Goal: Task Accomplishment & Management: Manage account settings

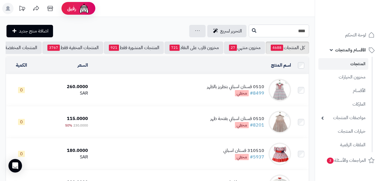
drag, startPoint x: 292, startPoint y: 34, endPoint x: 382, endPoint y: 12, distance: 93.2
click at [381, 12] on html "رفيق ! الطلبات معالجة مكتمل إرجاع المنتجات العملاء المتواجدون الان 20207 عملاء …" at bounding box center [190, 90] width 381 height 181
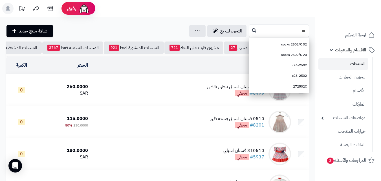
type input "*"
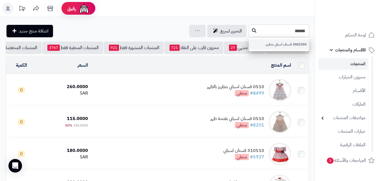
type input "******"
click at [279, 46] on link "350235V فستان اسباني بتطريز" at bounding box center [279, 44] width 60 height 10
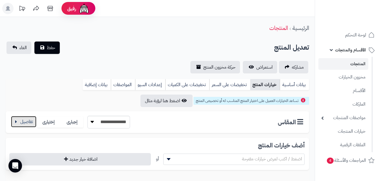
click at [27, 126] on button "button" at bounding box center [23, 121] width 25 height 11
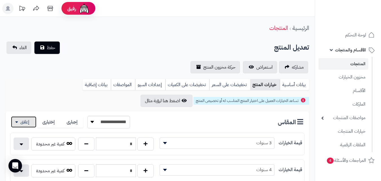
scroll to position [37, 0]
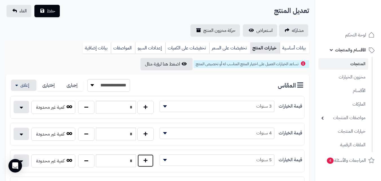
click at [148, 157] on button "button" at bounding box center [145, 160] width 16 height 13
type input "*"
click at [48, 16] on button "حفظ" at bounding box center [46, 11] width 25 height 12
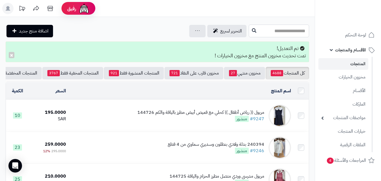
click at [260, 31] on input "text" at bounding box center [279, 31] width 60 height 13
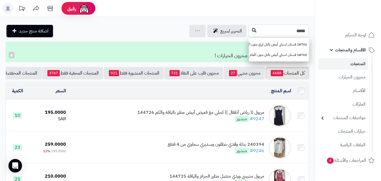
type input "*****"
click at [250, 36] on button at bounding box center [254, 30] width 8 height 11
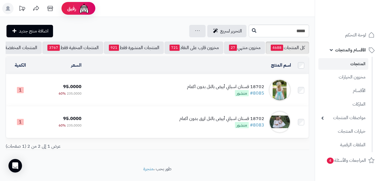
click at [183, 96] on td "18702 فستان اسباني أبيض بالتل بدون اكمام #8085 منشور" at bounding box center [189, 90] width 210 height 32
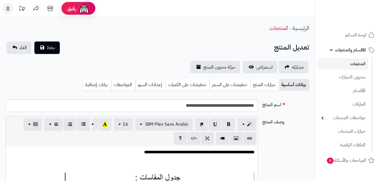
scroll to position [89, 0]
click at [259, 83] on link "خيارات المنتج" at bounding box center [265, 84] width 29 height 11
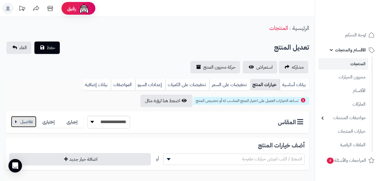
click at [22, 126] on button "button" at bounding box center [23, 121] width 25 height 11
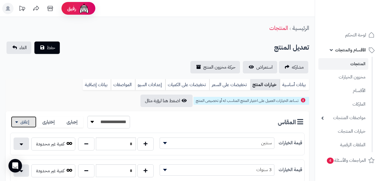
scroll to position [51, 0]
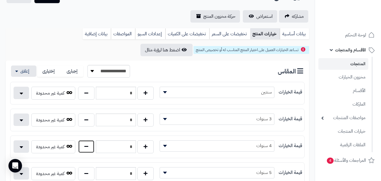
click at [92, 148] on button "button" at bounding box center [86, 146] width 16 height 13
type input "*"
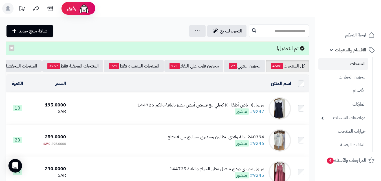
click at [251, 29] on input "text" at bounding box center [279, 31] width 60 height 13
type input "*"
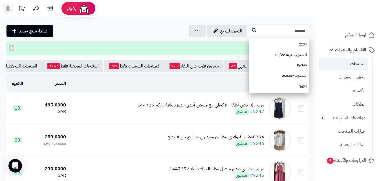
type input "******"
click at [250, 26] on button at bounding box center [254, 30] width 8 height 11
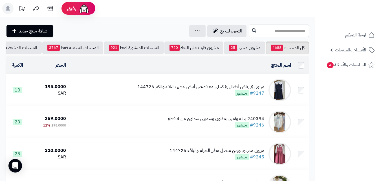
click at [249, 28] on input "text" at bounding box center [279, 31] width 60 height 13
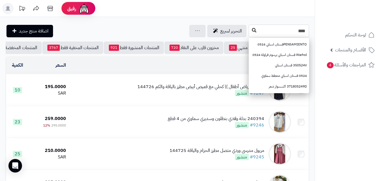
type input "****"
click at [252, 29] on icon at bounding box center [254, 30] width 5 height 5
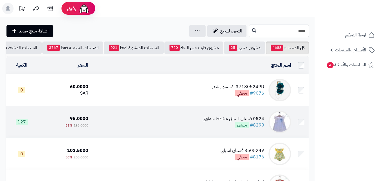
click at [196, 118] on td "0524 فستان اسباني مخطط سماوي #8299 منشور" at bounding box center [192, 122] width 203 height 32
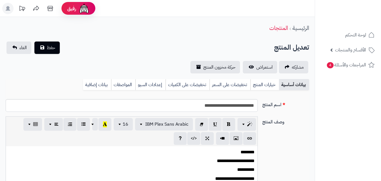
click at [265, 87] on link "خيارات المنتج" at bounding box center [265, 84] width 29 height 11
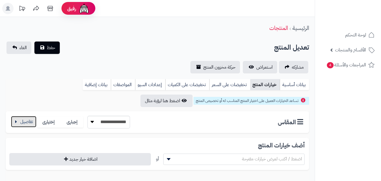
click at [23, 124] on button "button" at bounding box center [23, 121] width 25 height 11
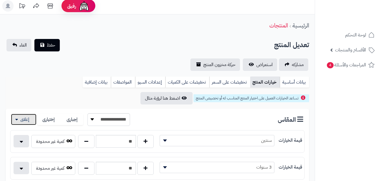
scroll to position [48, 0]
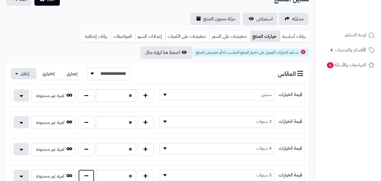
click at [91, 175] on button "button" at bounding box center [86, 175] width 16 height 13
type input "**"
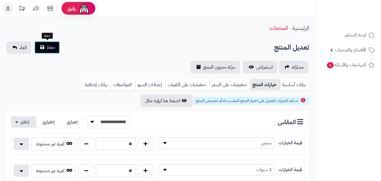
click at [57, 44] on button "حفظ" at bounding box center [46, 47] width 25 height 12
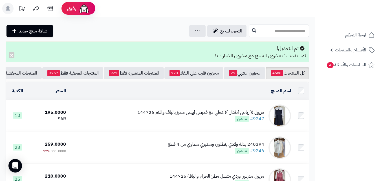
click at [282, 33] on input "text" at bounding box center [279, 31] width 60 height 13
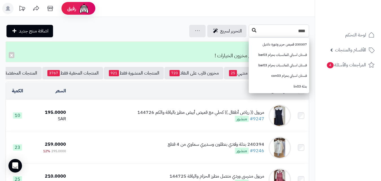
type input "****"
click at [250, 34] on button at bounding box center [254, 30] width 8 height 11
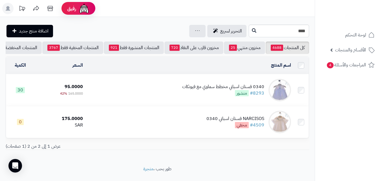
click at [182, 96] on td "0340 فستان اسباني مخطط سماوي مع فيونكات #8293 منشور" at bounding box center [189, 90] width 208 height 32
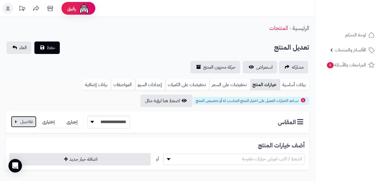
click at [20, 120] on button "button" at bounding box center [23, 121] width 25 height 11
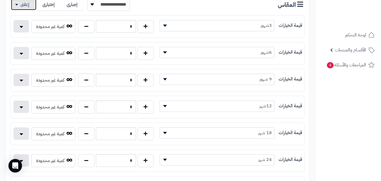
scroll to position [119, 0]
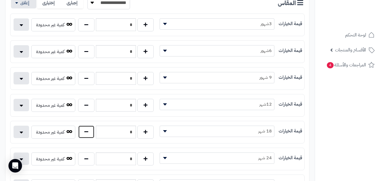
click at [93, 129] on button "button" at bounding box center [86, 131] width 16 height 13
type input "*"
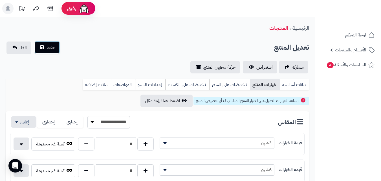
click at [53, 51] on button "حفظ" at bounding box center [46, 47] width 25 height 12
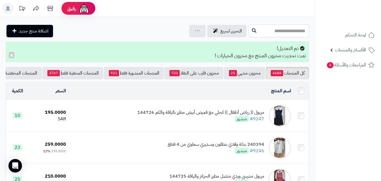
click at [252, 36] on input "text" at bounding box center [279, 31] width 60 height 13
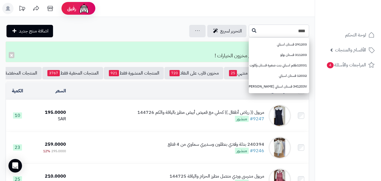
click at [249, 30] on input "****" at bounding box center [279, 31] width 60 height 13
type input "****"
click at [252, 29] on icon at bounding box center [254, 30] width 5 height 5
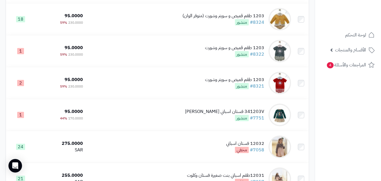
scroll to position [236, 0]
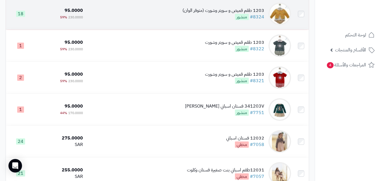
click at [173, 26] on td "1203 طقم قميص و سويتر وشورت (متوفر الوان) #8324 منشور" at bounding box center [189, 14] width 208 height 32
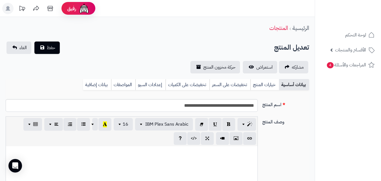
scroll to position [82, 0]
click at [265, 83] on link "خيارات المنتج" at bounding box center [265, 84] width 29 height 11
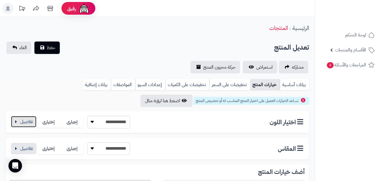
click at [18, 126] on button "button" at bounding box center [23, 121] width 25 height 11
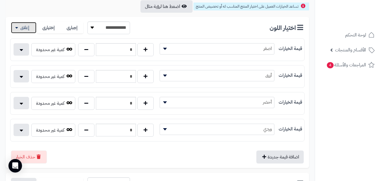
scroll to position [116, 0]
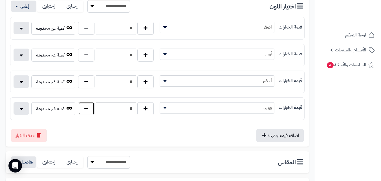
click at [90, 111] on button "button" at bounding box center [86, 108] width 16 height 13
type input "*"
click at [34, 157] on button "button" at bounding box center [23, 161] width 25 height 11
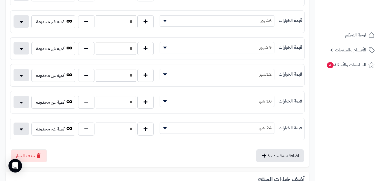
scroll to position [334, 0]
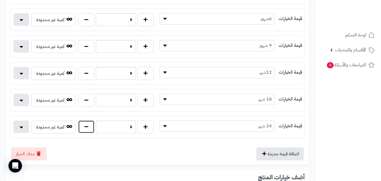
click at [88, 130] on button "button" at bounding box center [86, 126] width 16 height 13
type input "*"
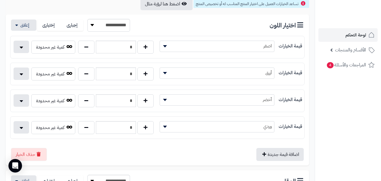
scroll to position [26, 0]
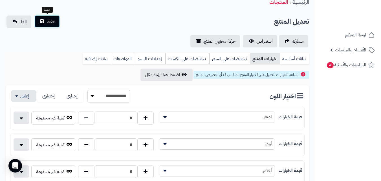
click at [52, 24] on span "حفظ" at bounding box center [51, 21] width 8 height 7
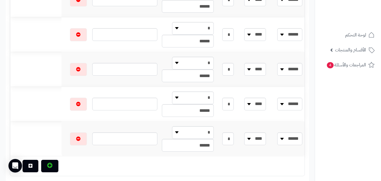
scroll to position [510, 0]
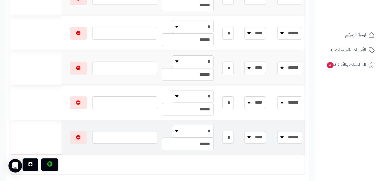
drag, startPoint x: 238, startPoint y: 139, endPoint x: 277, endPoint y: 140, distance: 38.7
click at [277, 140] on tr "**** ***** ***** ****** ***** ****** ****** **** **** **** **** * * * ******" at bounding box center [157, 137] width 295 height 34
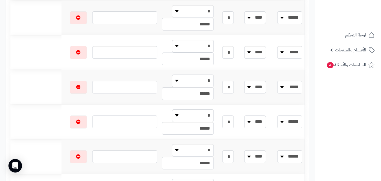
scroll to position [0, 0]
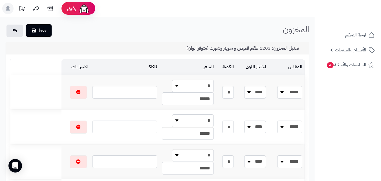
type input "*"
click at [40, 29] on button "حفظ" at bounding box center [39, 30] width 26 height 12
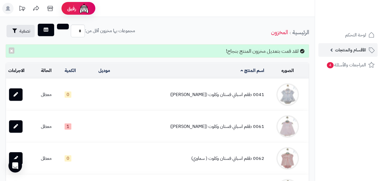
click at [338, 46] on span "الأقسام والمنتجات" at bounding box center [350, 50] width 31 height 8
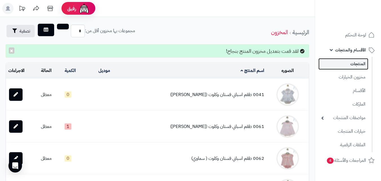
click at [339, 65] on link "المنتجات" at bounding box center [344, 64] width 50 height 12
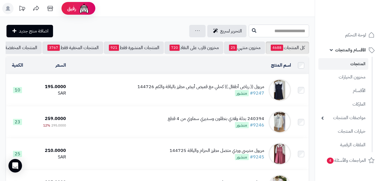
click at [290, 29] on input "text" at bounding box center [279, 31] width 60 height 13
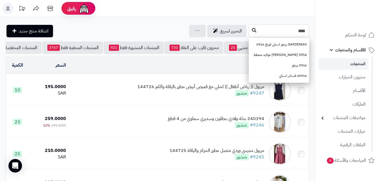
type input "****"
click at [252, 28] on icon at bounding box center [254, 30] width 5 height 5
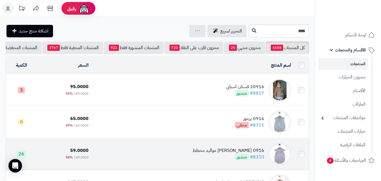
click at [211, 159] on td "0916 [PERSON_NAME] مواليد مخطط #8310 منشور" at bounding box center [192, 154] width 203 height 32
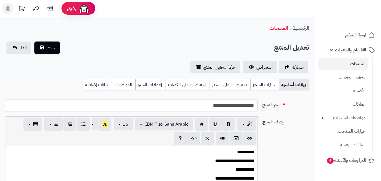
scroll to position [61, 0]
click at [253, 83] on link "خيارات المنتج" at bounding box center [265, 84] width 29 height 11
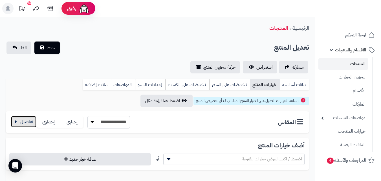
click at [30, 122] on button "button" at bounding box center [23, 121] width 25 height 11
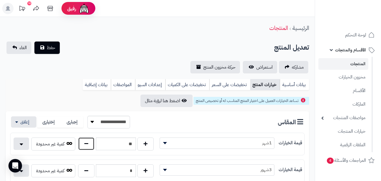
click at [82, 147] on button "button" at bounding box center [86, 143] width 16 height 13
type input "**"
click at [41, 46] on button "حفظ" at bounding box center [46, 47] width 25 height 12
